Goal: Find specific page/section: Find specific page/section

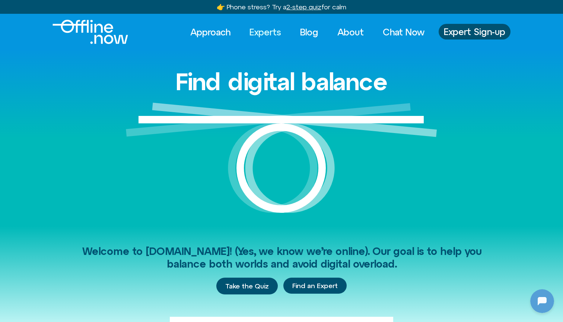
click at [258, 33] on link "Experts" at bounding box center [265, 32] width 45 height 16
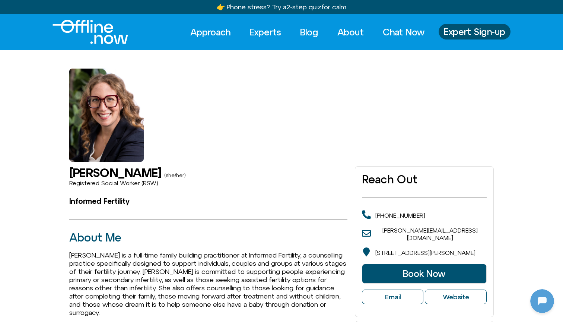
scroll to position [-1, 0]
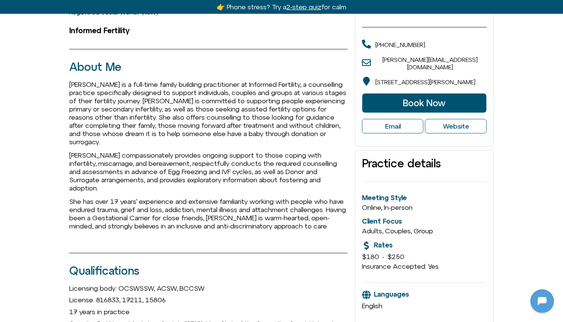
scroll to position [33, 0]
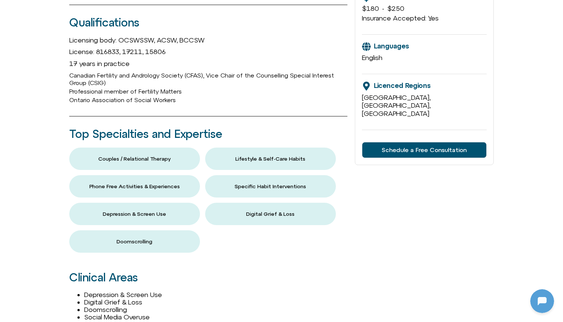
scroll to position [4391, 0]
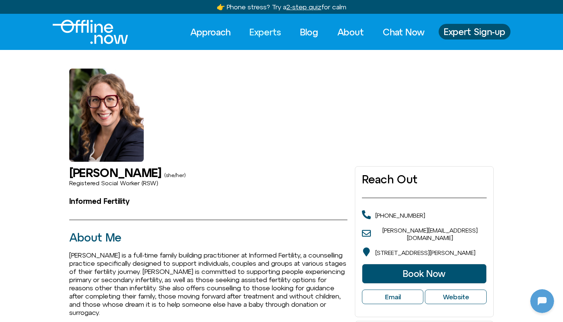
click at [269, 29] on link "Experts" at bounding box center [265, 32] width 45 height 16
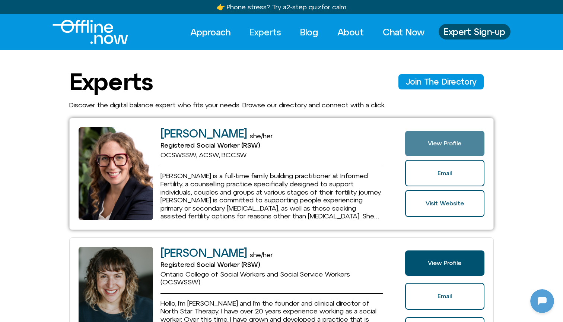
click at [432, 150] on link "View Profile" at bounding box center [444, 143] width 79 height 25
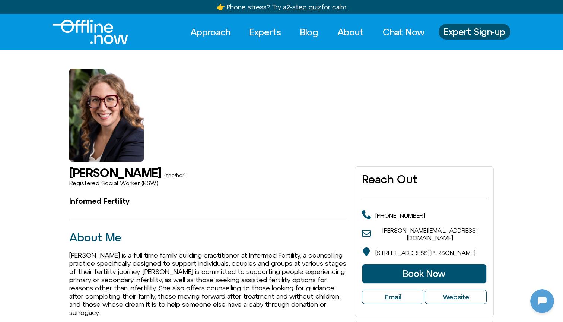
scroll to position [4391, 0]
